Goal: Use online tool/utility: Use online tool/utility

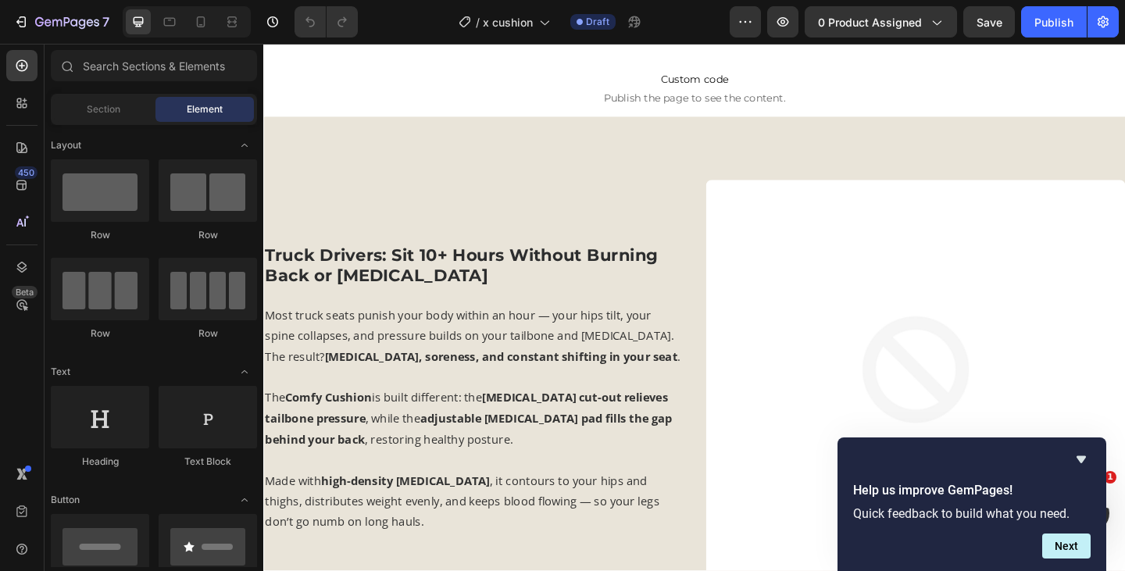
scroll to position [1339, 0]
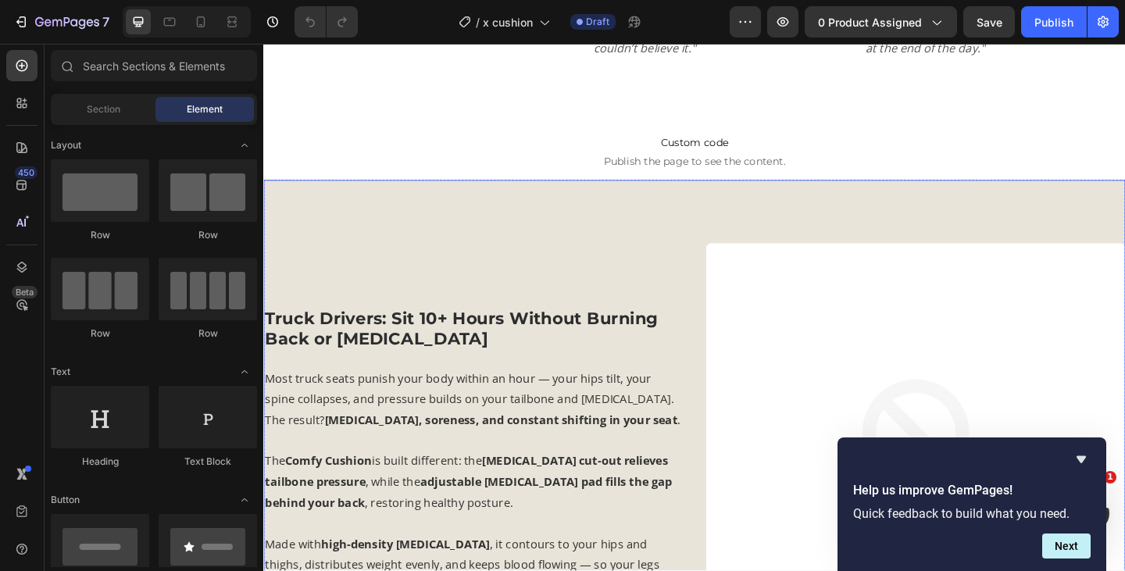
click at [716, 233] on div "Truck Drivers: Sit 10+ Hours Without Burning Back or [MEDICAL_DATA] Heading Mos…" at bounding box center [731, 454] width 937 height 525
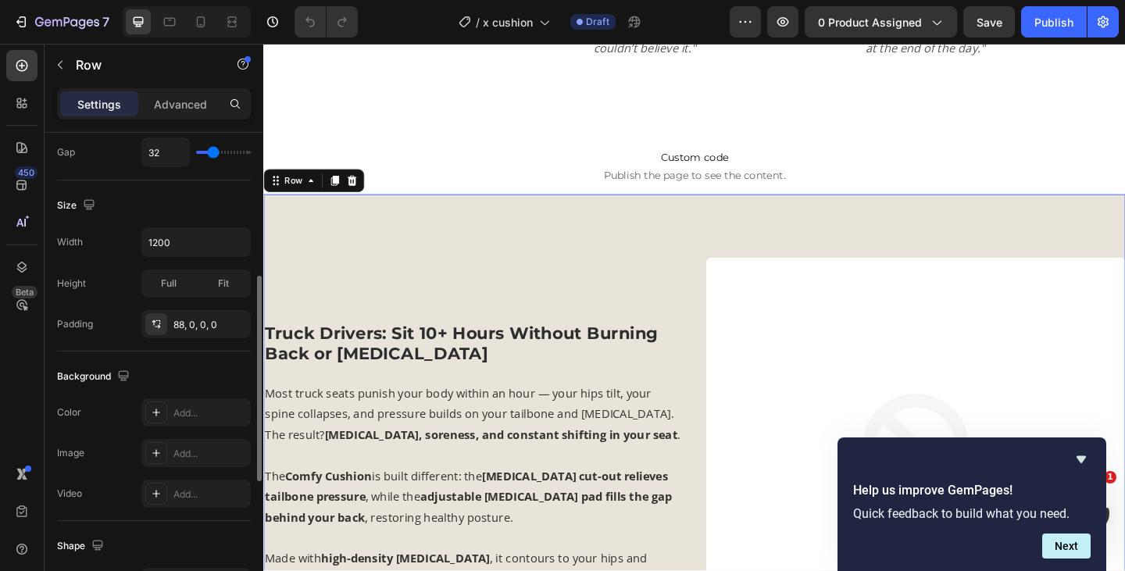
scroll to position [394, 0]
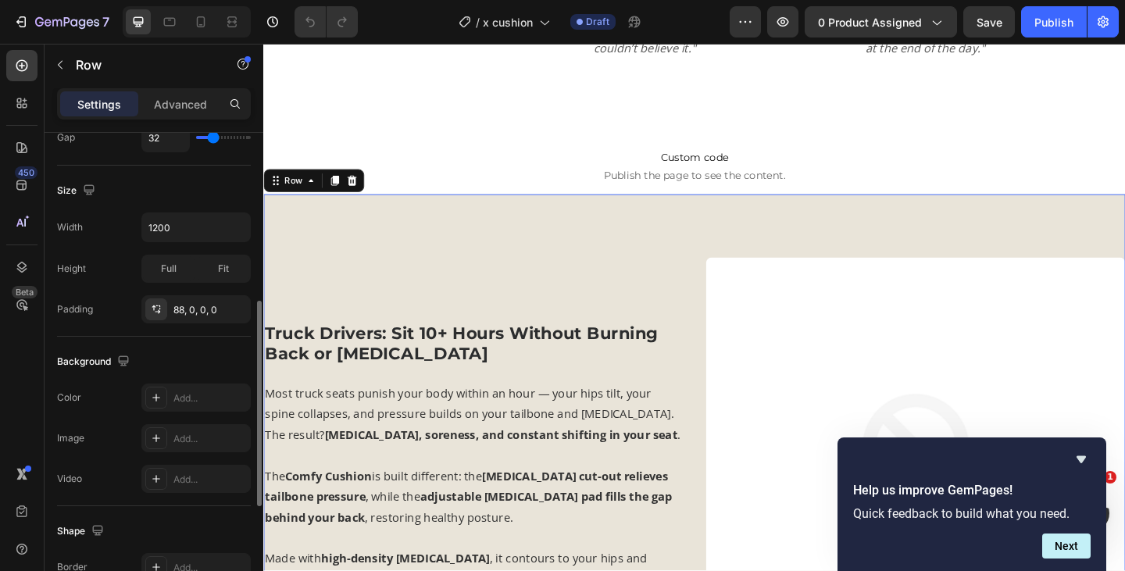
click at [190, 416] on div "The changes might be hidden by the video. Color Add... Image Add... Video Add..." at bounding box center [154, 438] width 194 height 109
click at [191, 409] on div "Add..." at bounding box center [195, 398] width 109 height 28
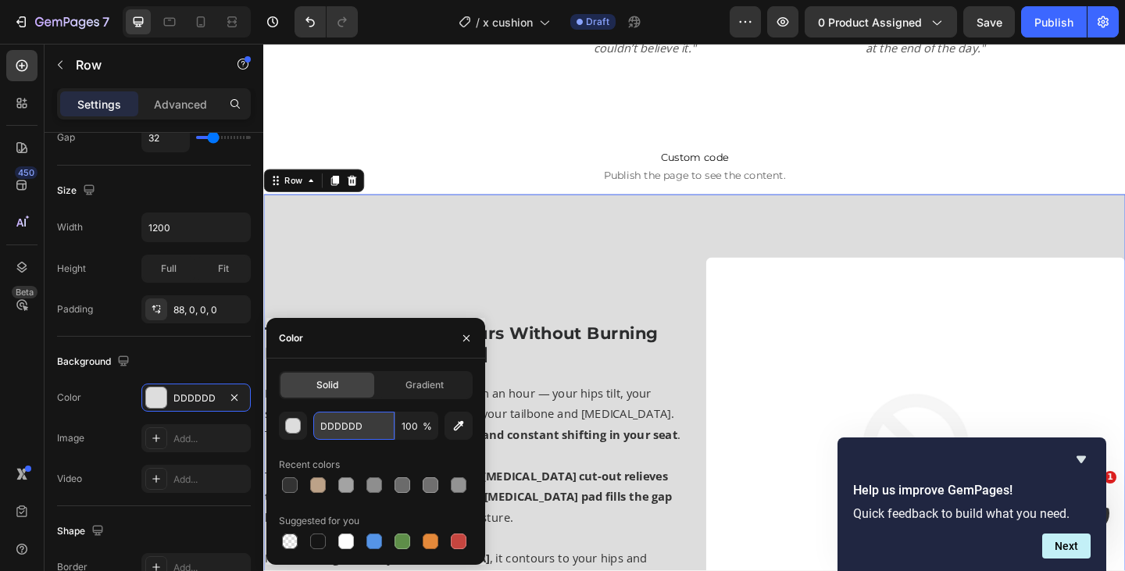
click at [359, 424] on input "DDDDDD" at bounding box center [353, 426] width 81 height 28
paste input "525E6C"
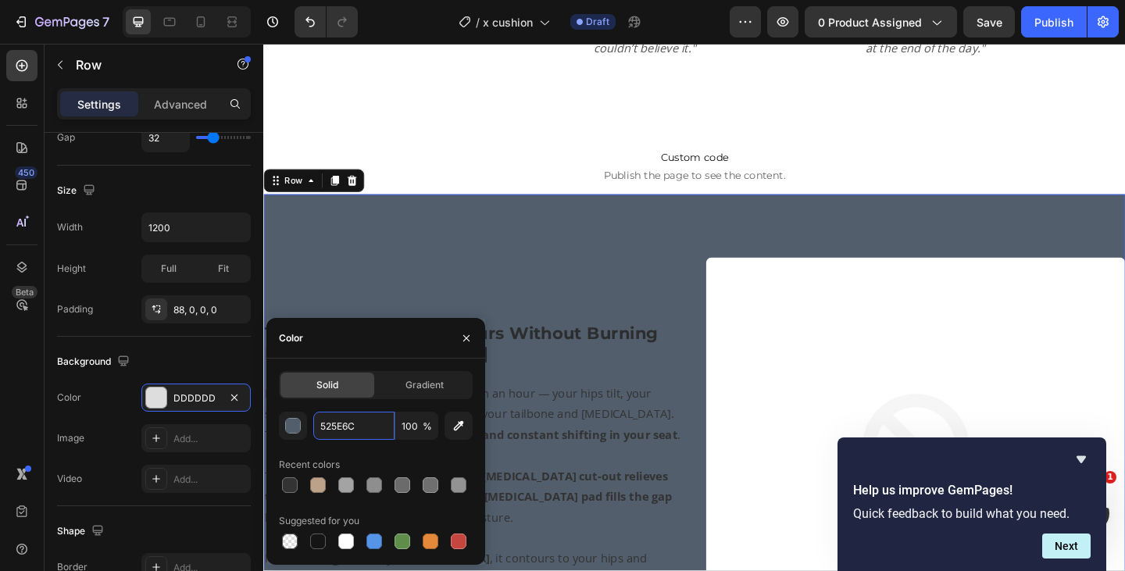
type input "525E6C"
click at [390, 452] on div "Recent colors" at bounding box center [376, 464] width 194 height 25
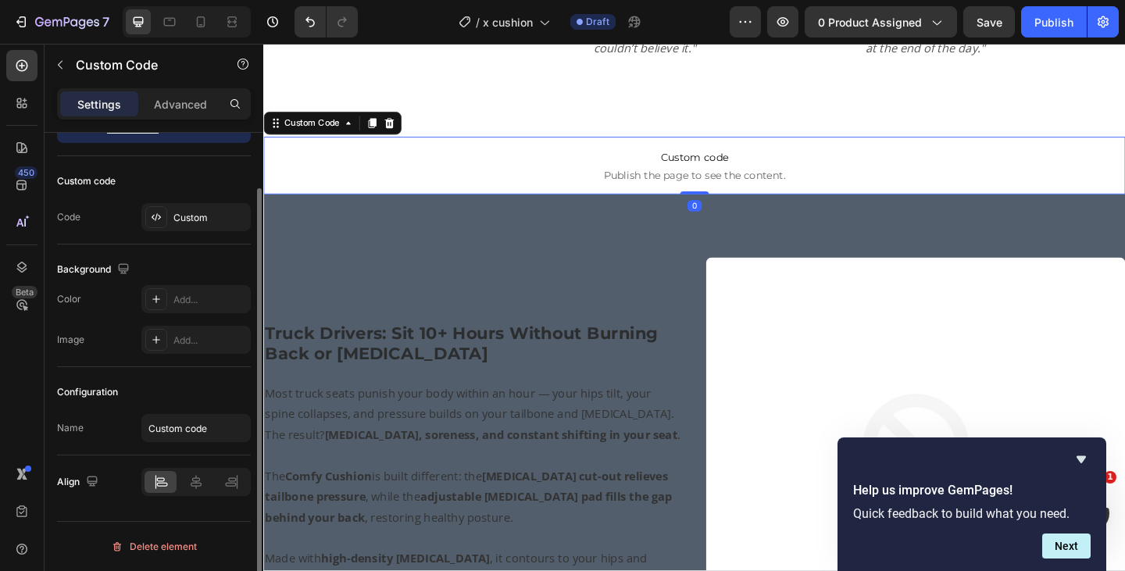
scroll to position [0, 0]
click at [926, 145] on p "Custom code Publish the page to see the content." at bounding box center [731, 176] width 937 height 62
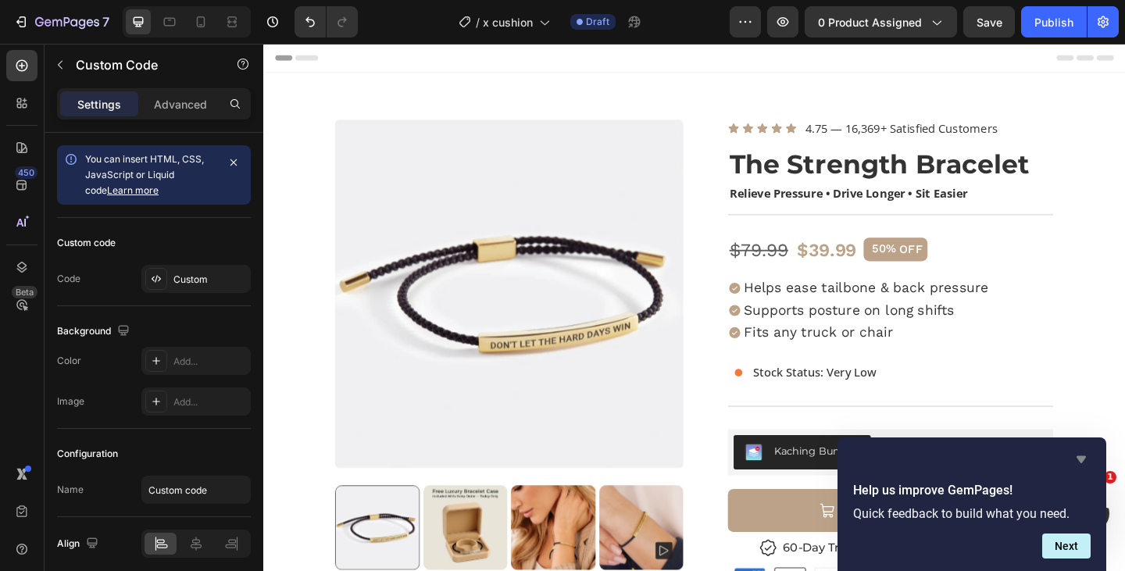
click at [1080, 465] on icon "Hide survey" at bounding box center [1081, 459] width 19 height 19
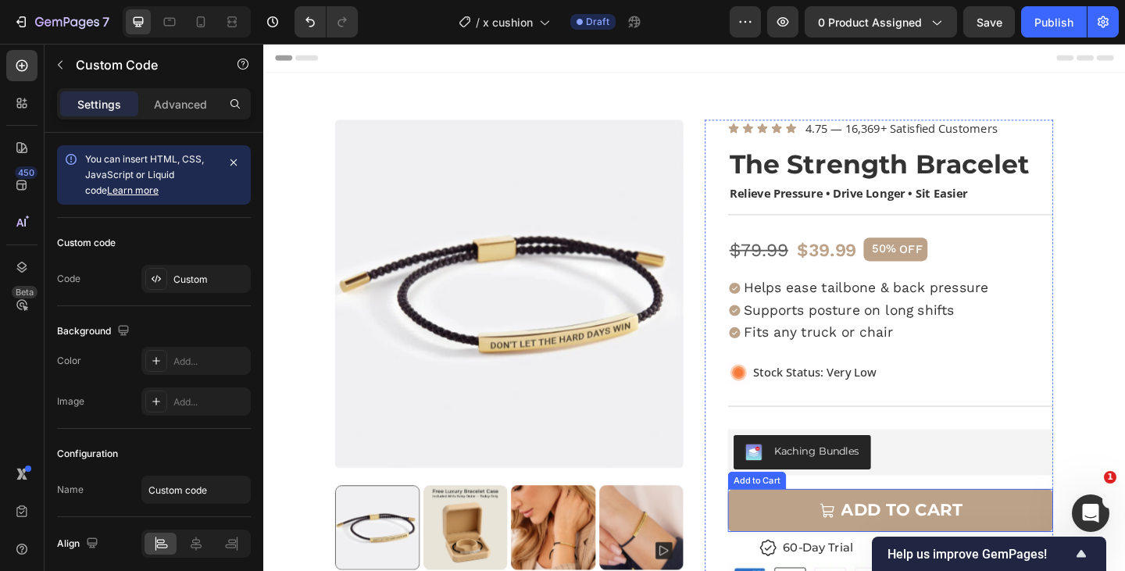
click at [786, 548] on button "ADD TO CART" at bounding box center [946, 551] width 354 height 47
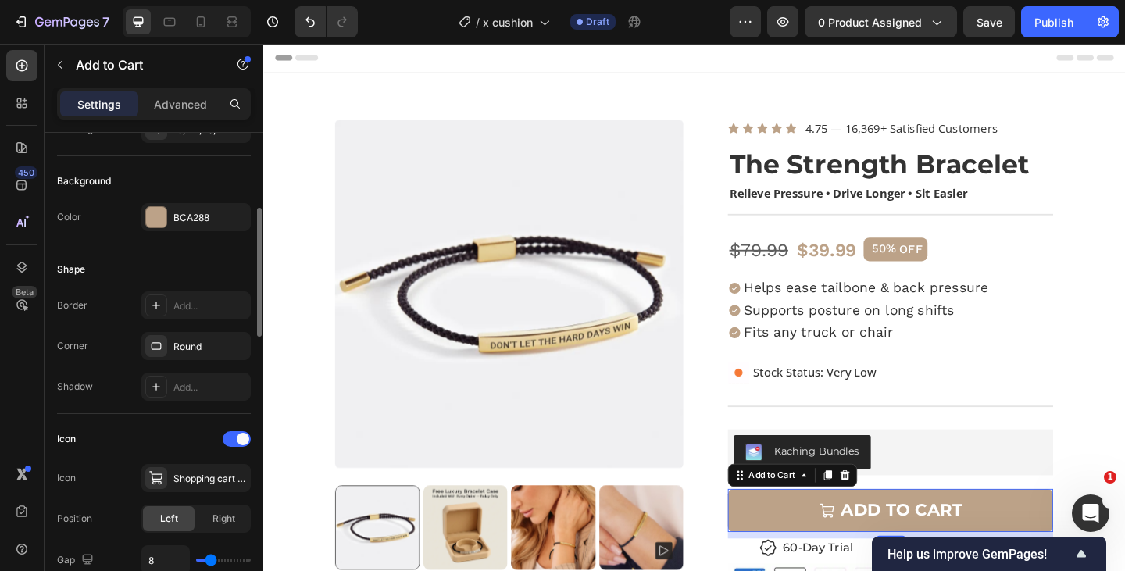
scroll to position [343, 0]
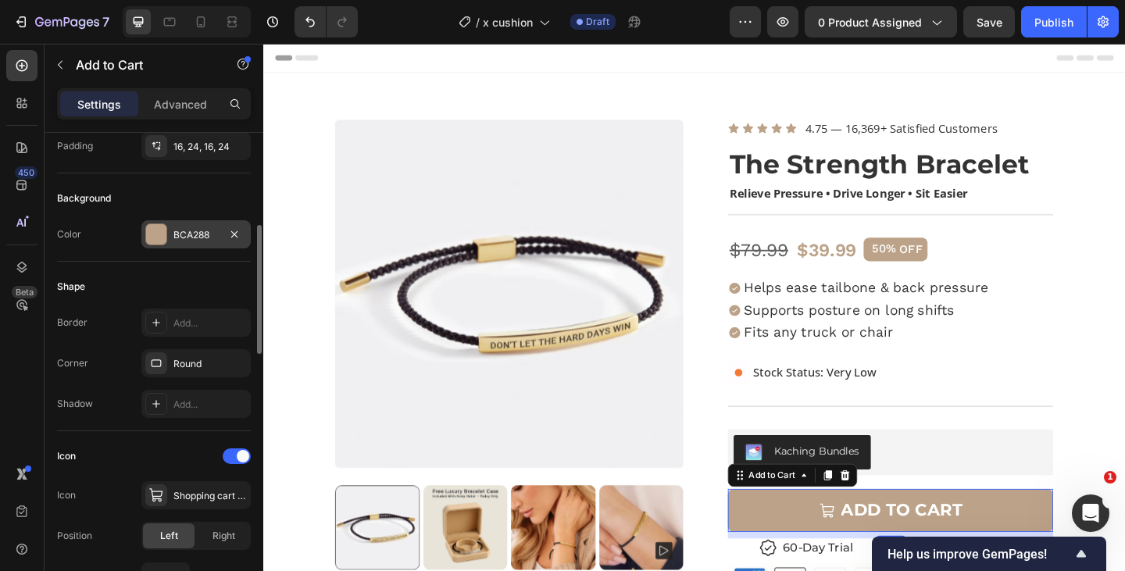
click at [192, 241] on div "BCA288" at bounding box center [195, 235] width 45 height 14
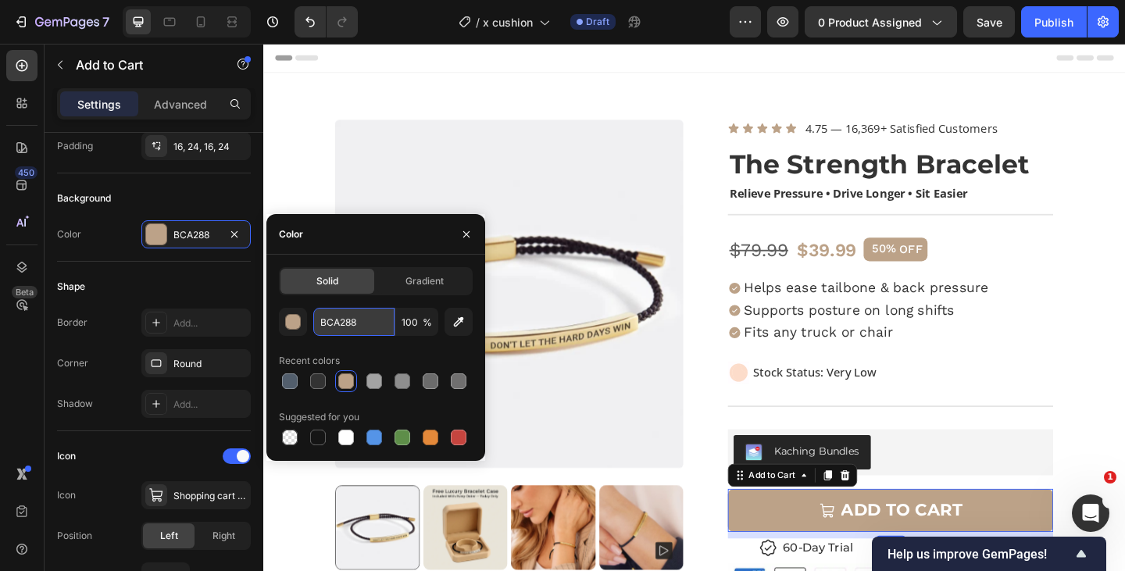
click at [359, 332] on input "BCA288" at bounding box center [353, 322] width 81 height 28
paste input "3BA99C"
type input "3BA99C"
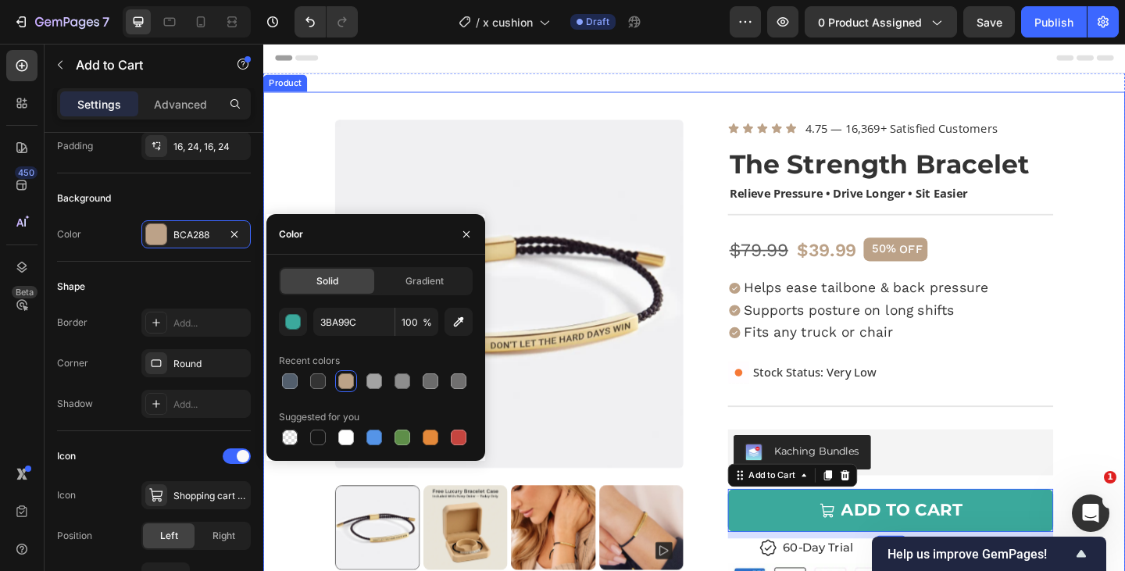
click at [744, 390] on div "Icon Icon Icon Icon Icon Icon List 4.75 — 16,369+ Satisfied Customers Text Bloc…" at bounding box center [933, 547] width 379 height 840
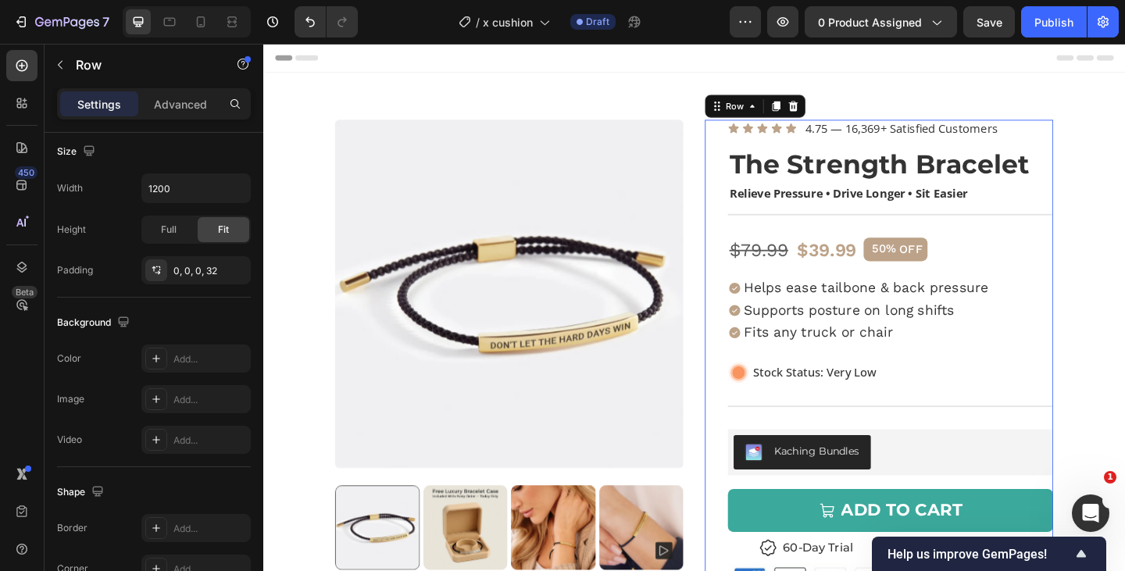
scroll to position [0, 0]
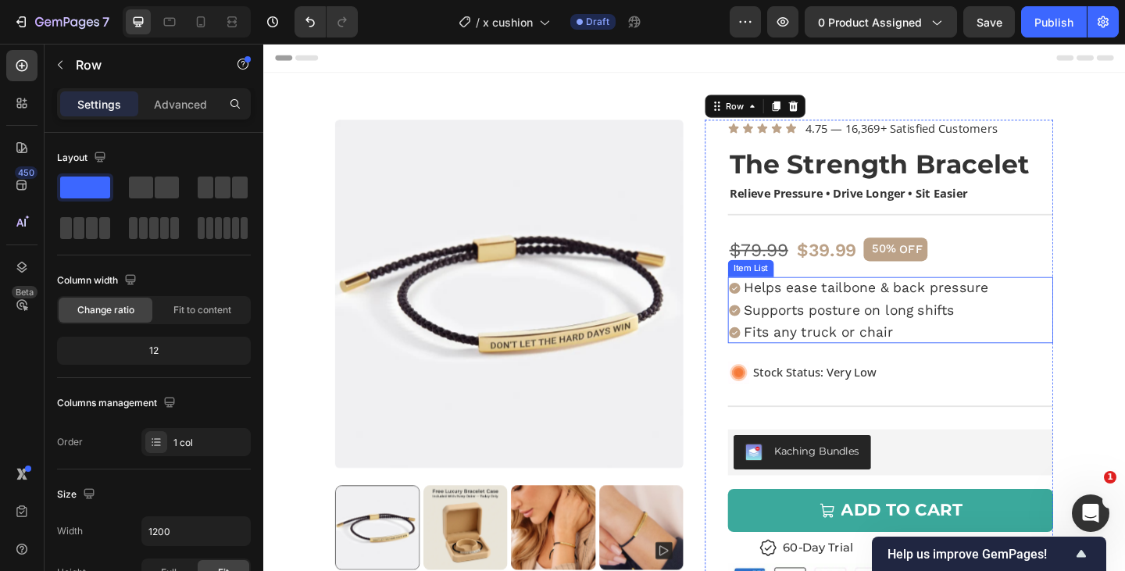
click at [1063, 338] on div "Helps ease tailbone & back pressure Supports posture on long shifts Fits any tr…" at bounding box center [946, 334] width 354 height 72
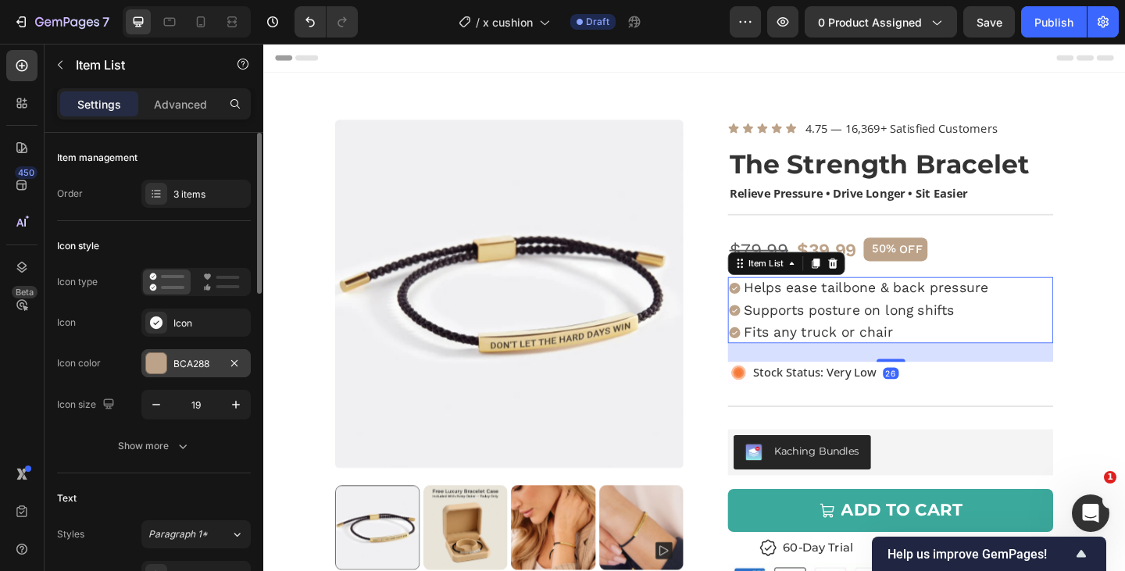
click at [192, 359] on div "BCA288" at bounding box center [195, 364] width 45 height 14
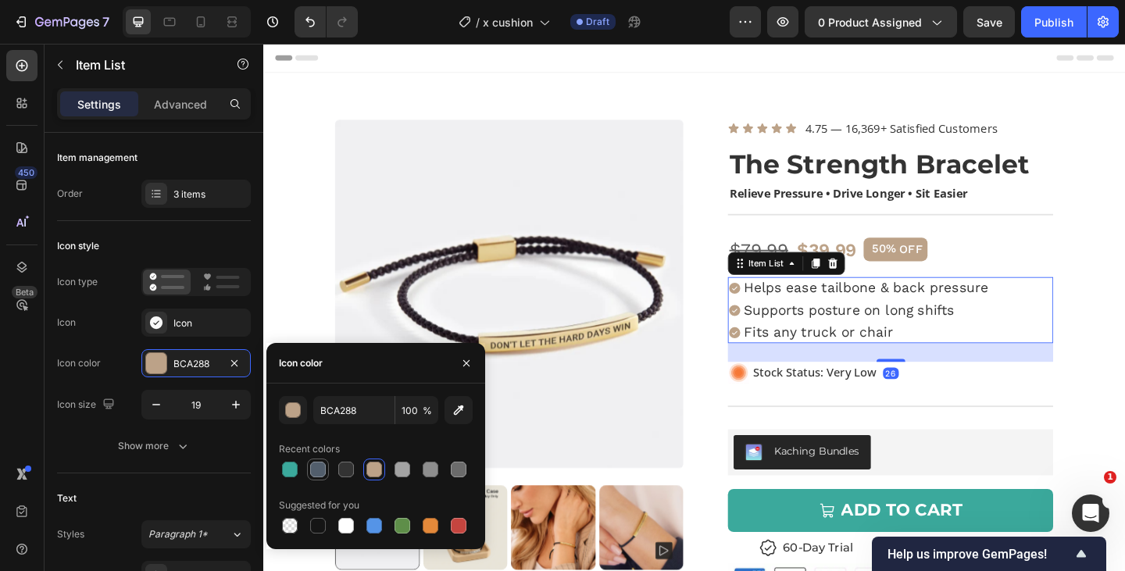
click at [322, 468] on div at bounding box center [318, 470] width 16 height 16
type input "525E6C"
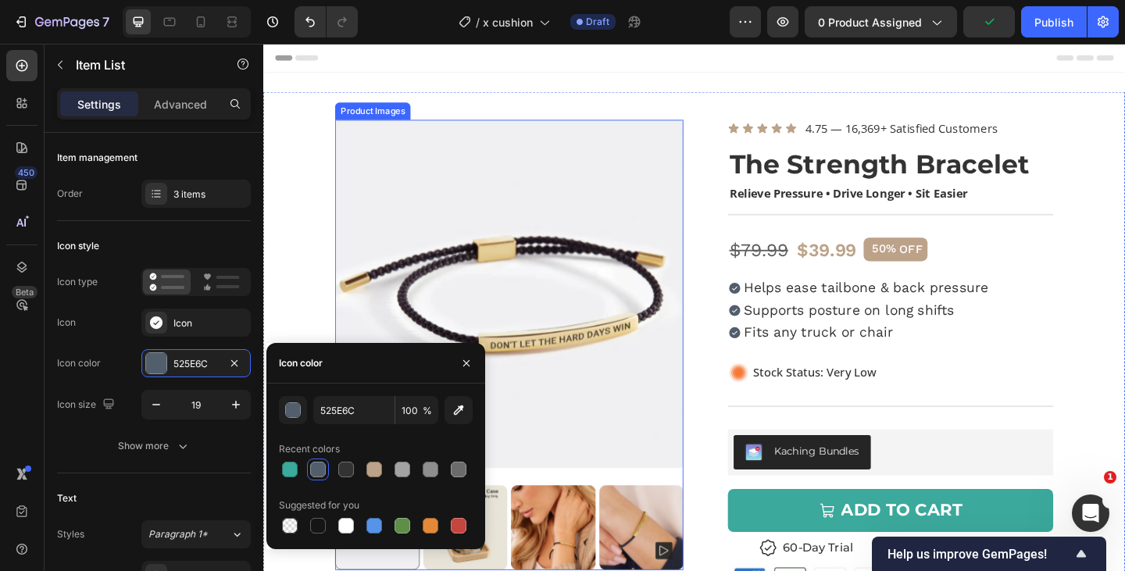
click at [516, 230] on img at bounding box center [530, 316] width 379 height 379
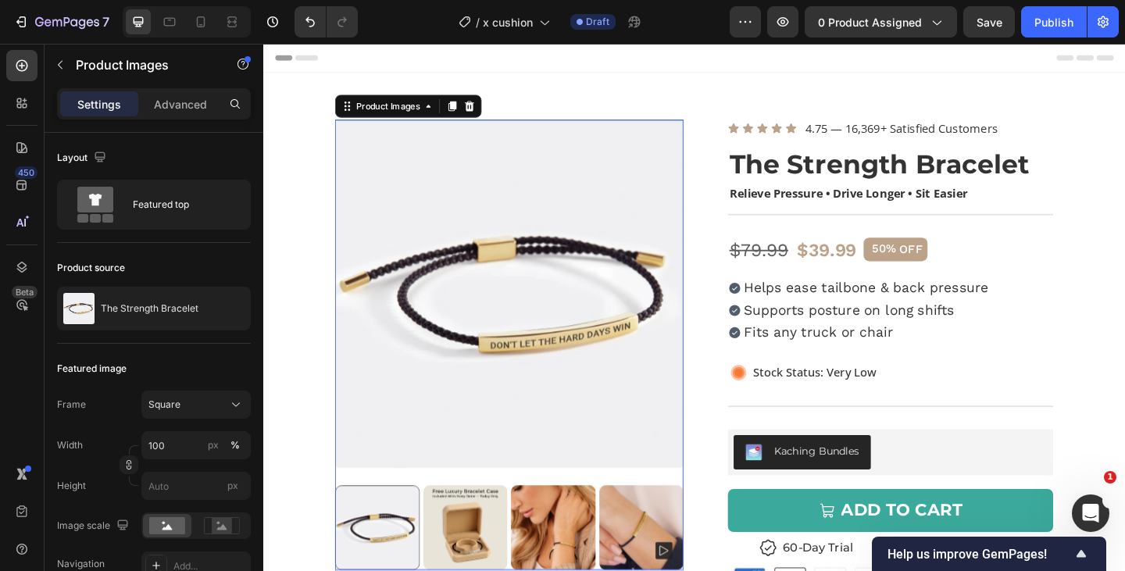
click at [484, 273] on img at bounding box center [530, 316] width 379 height 379
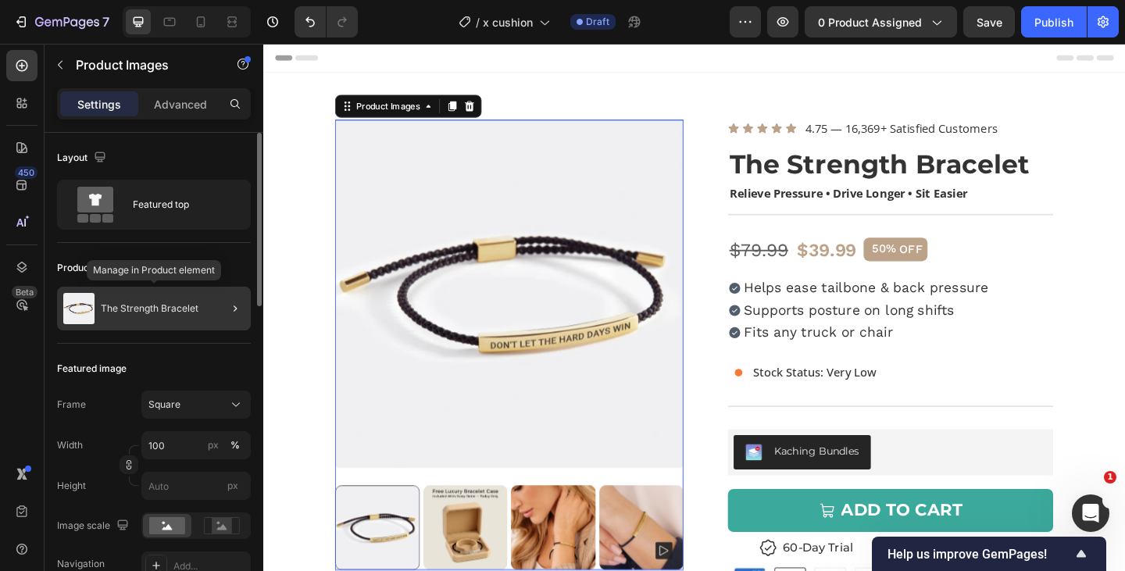
click at [198, 302] on div "The Strength Bracelet" at bounding box center [154, 309] width 194 height 44
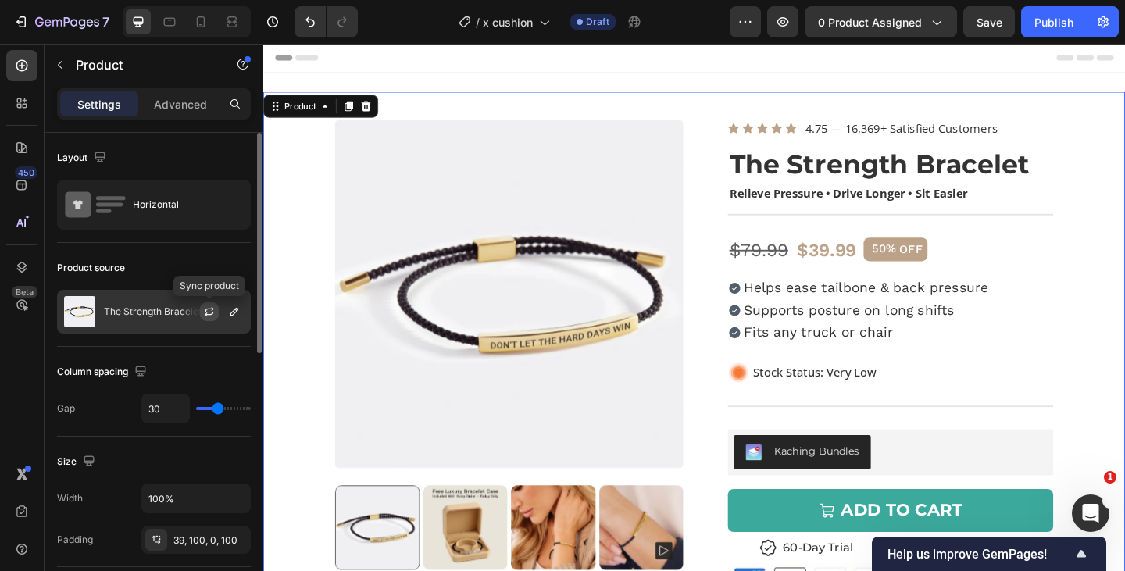
click at [213, 312] on icon "button" at bounding box center [209, 311] width 12 height 12
click at [237, 316] on icon "button" at bounding box center [234, 311] width 12 height 12
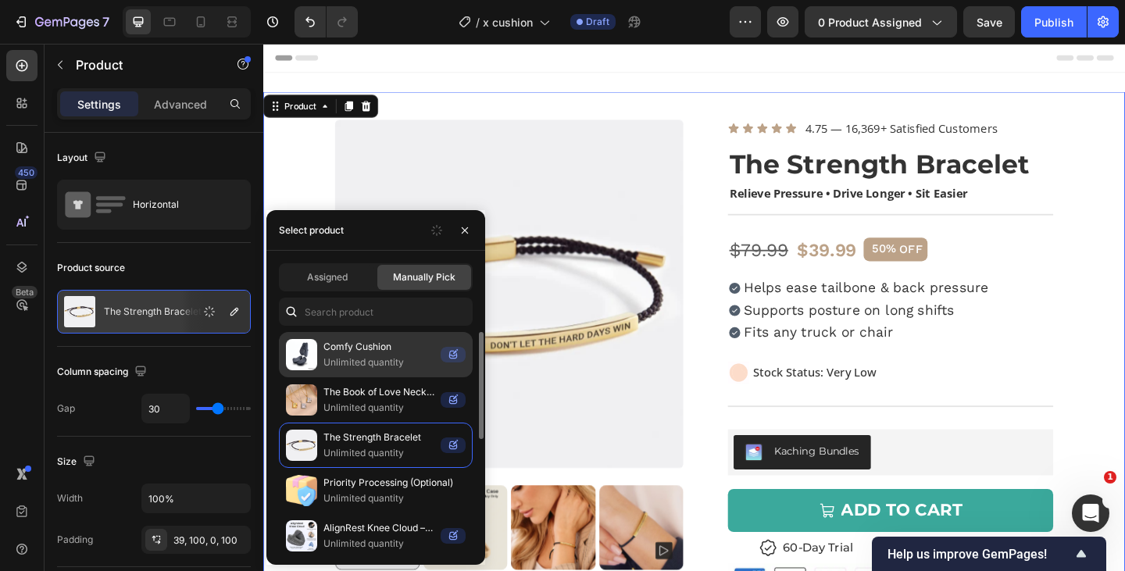
click at [387, 360] on p "Unlimited quantity" at bounding box center [378, 363] width 111 height 16
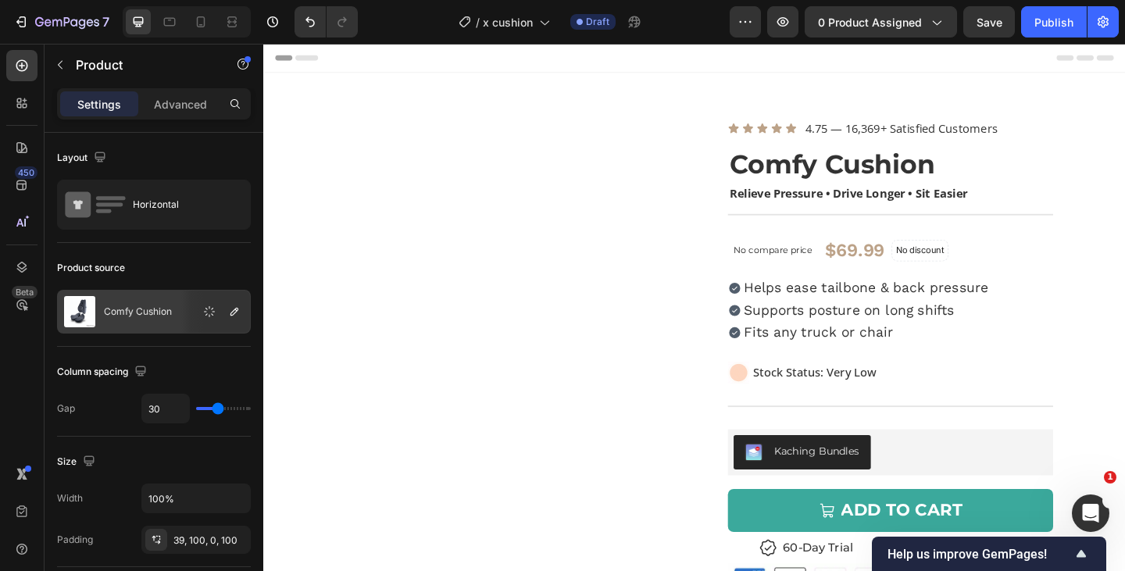
click at [739, 269] on div "Product Images Icon Icon Icon Icon Icon Icon List 4.75 — 16,369+ Satisfied Cust…" at bounding box center [731, 531] width 937 height 870
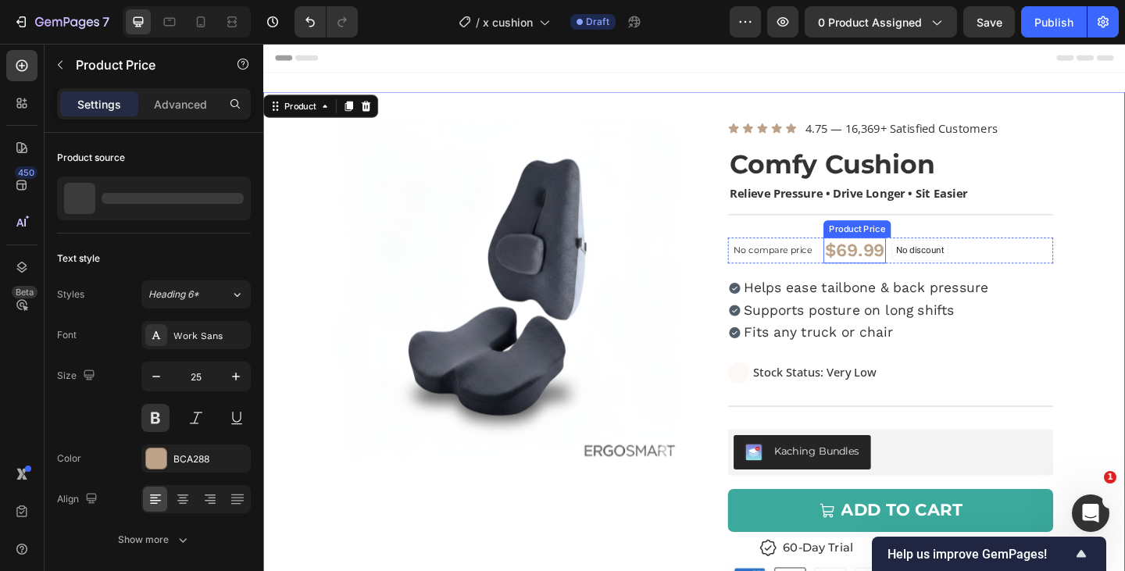
click at [918, 262] on div "$69.99" at bounding box center [907, 269] width 68 height 29
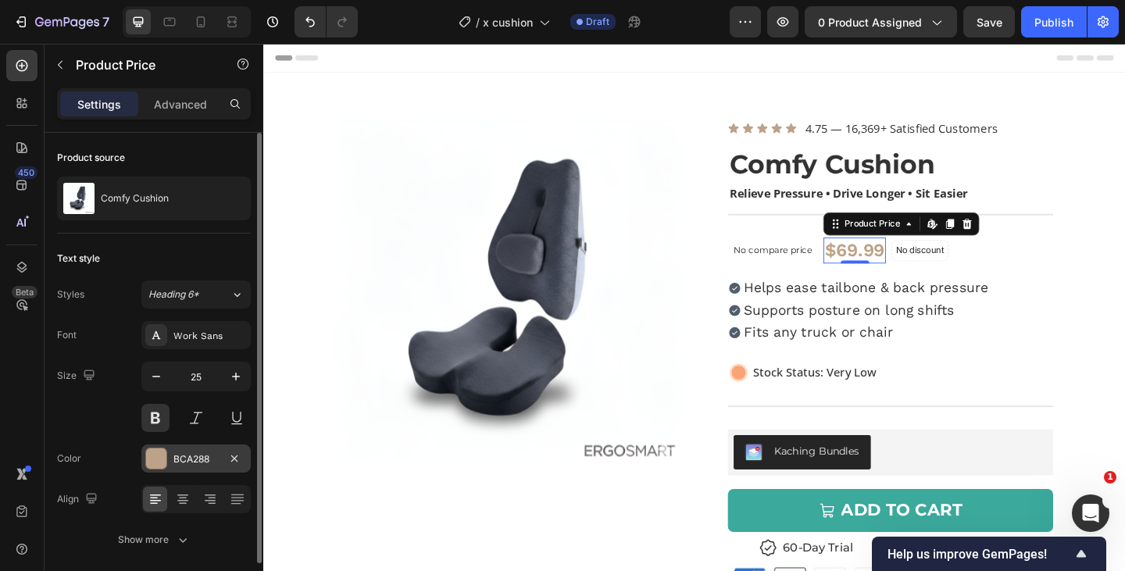
click at [183, 452] on div "BCA288" at bounding box center [195, 459] width 45 height 14
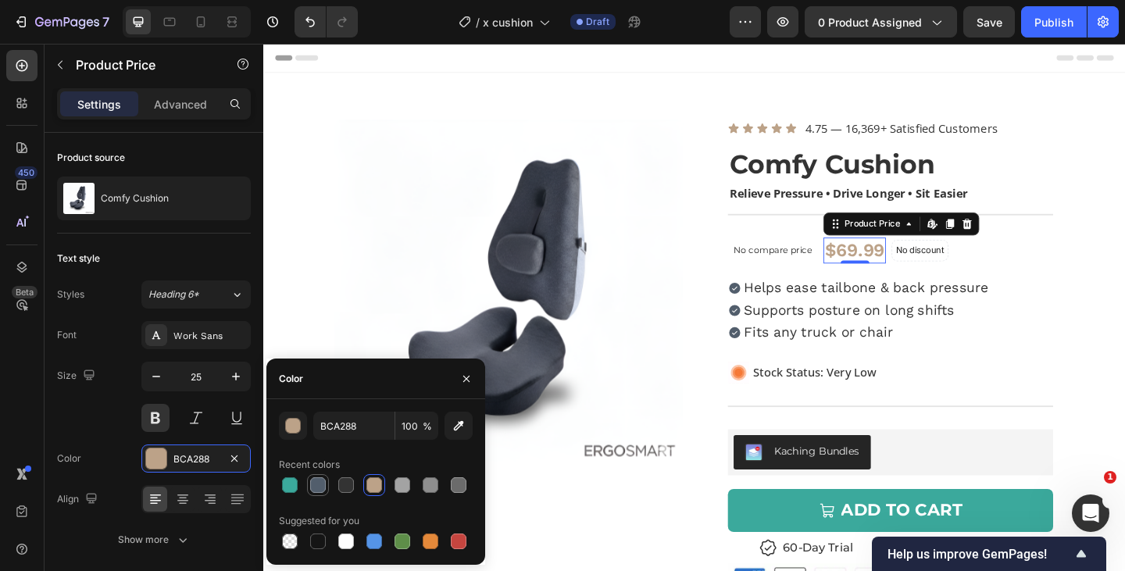
click at [318, 485] on div at bounding box center [318, 485] width 16 height 16
type input "525E6C"
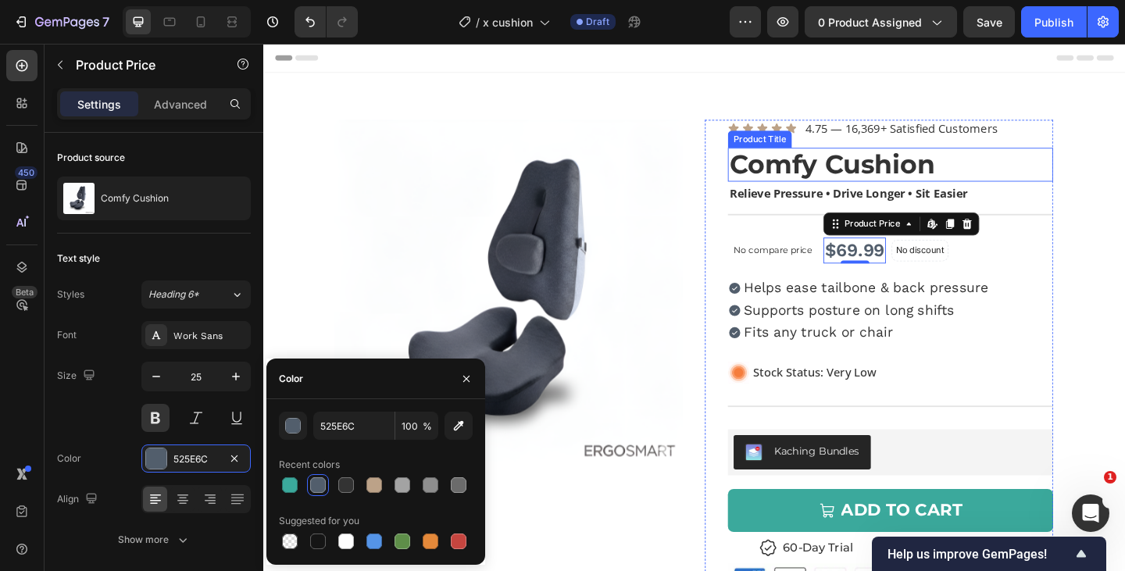
click at [787, 141] on div "Product Title" at bounding box center [803, 148] width 63 height 14
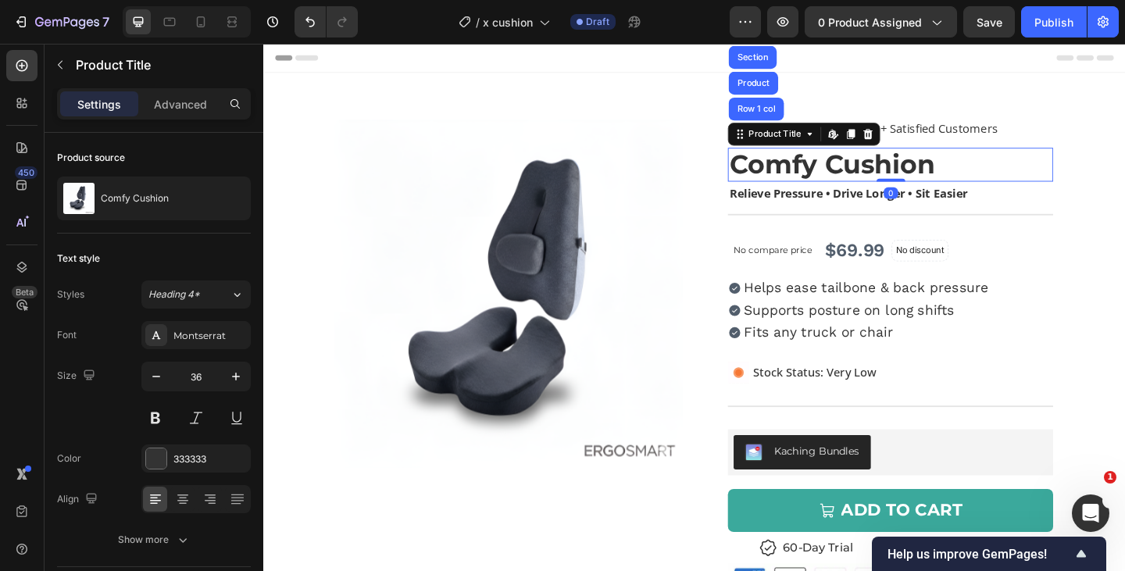
click at [875, 116] on div "Text Block" at bounding box center [881, 117] width 53 height 14
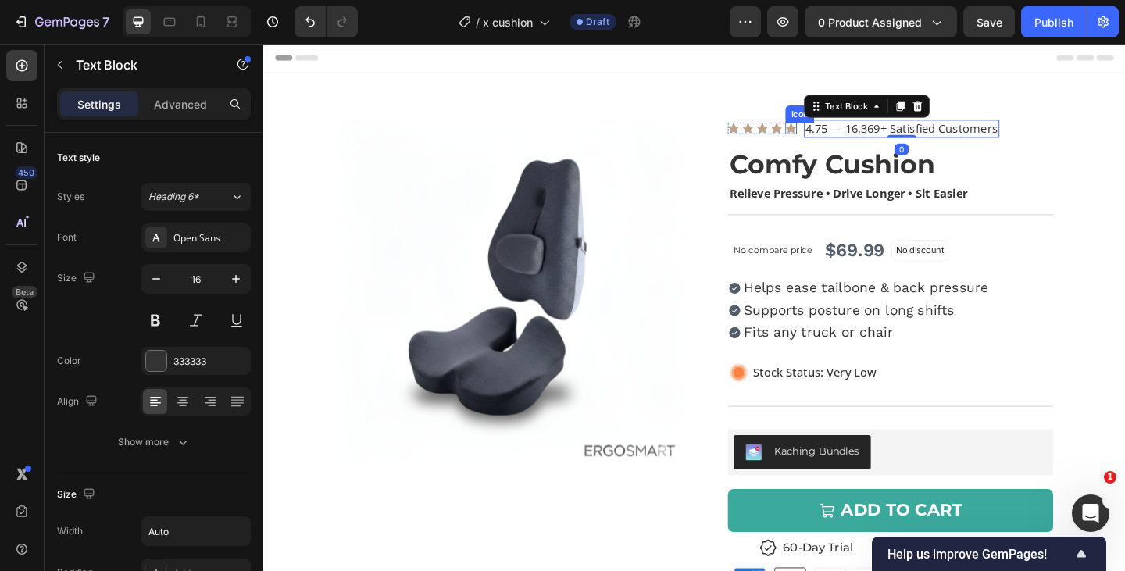
click at [837, 138] on icon at bounding box center [837, 135] width 11 height 10
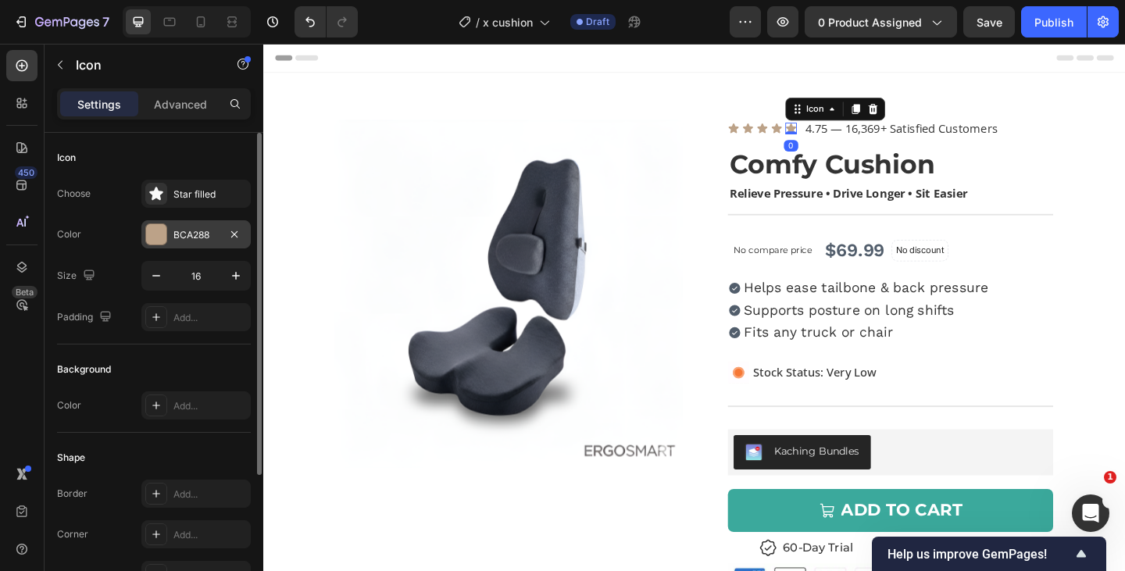
click at [195, 241] on div "BCA288" at bounding box center [195, 235] width 45 height 14
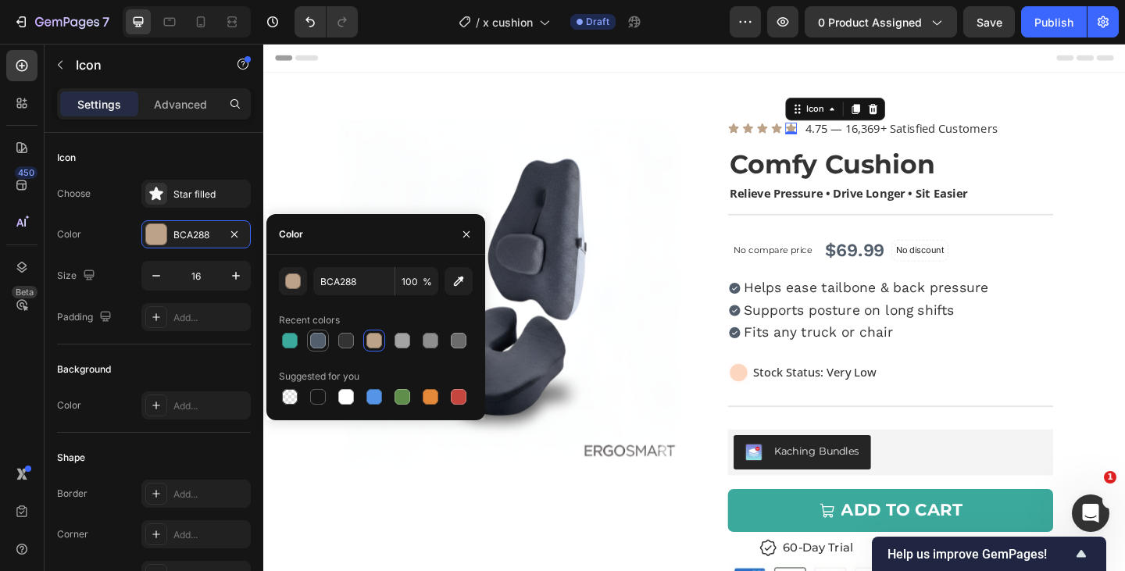
click at [322, 340] on div at bounding box center [318, 341] width 16 height 16
type input "525E6C"
click at [776, 137] on icon at bounding box center [774, 135] width 11 height 10
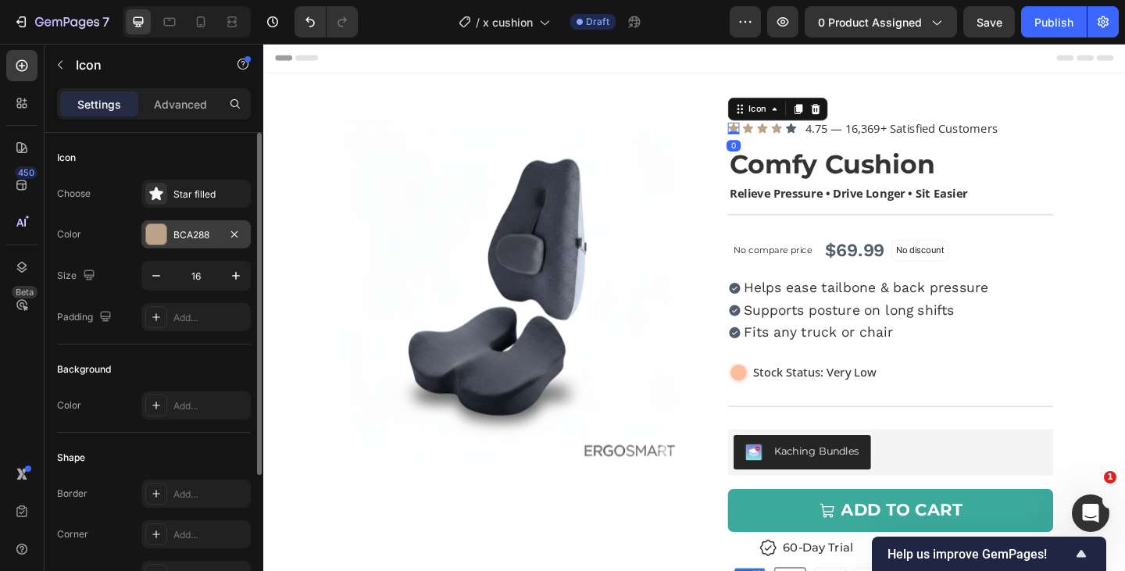
click at [210, 228] on div "BCA288" at bounding box center [195, 235] width 45 height 14
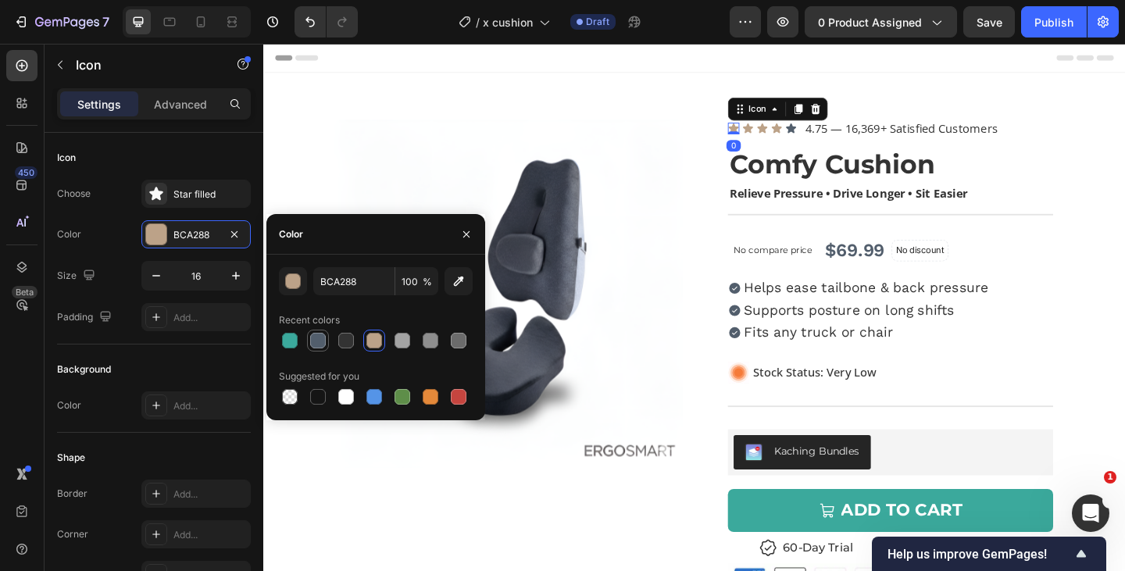
click at [321, 343] on div at bounding box center [318, 341] width 16 height 16
type input "525E6C"
